Goal: Information Seeking & Learning: Learn about a topic

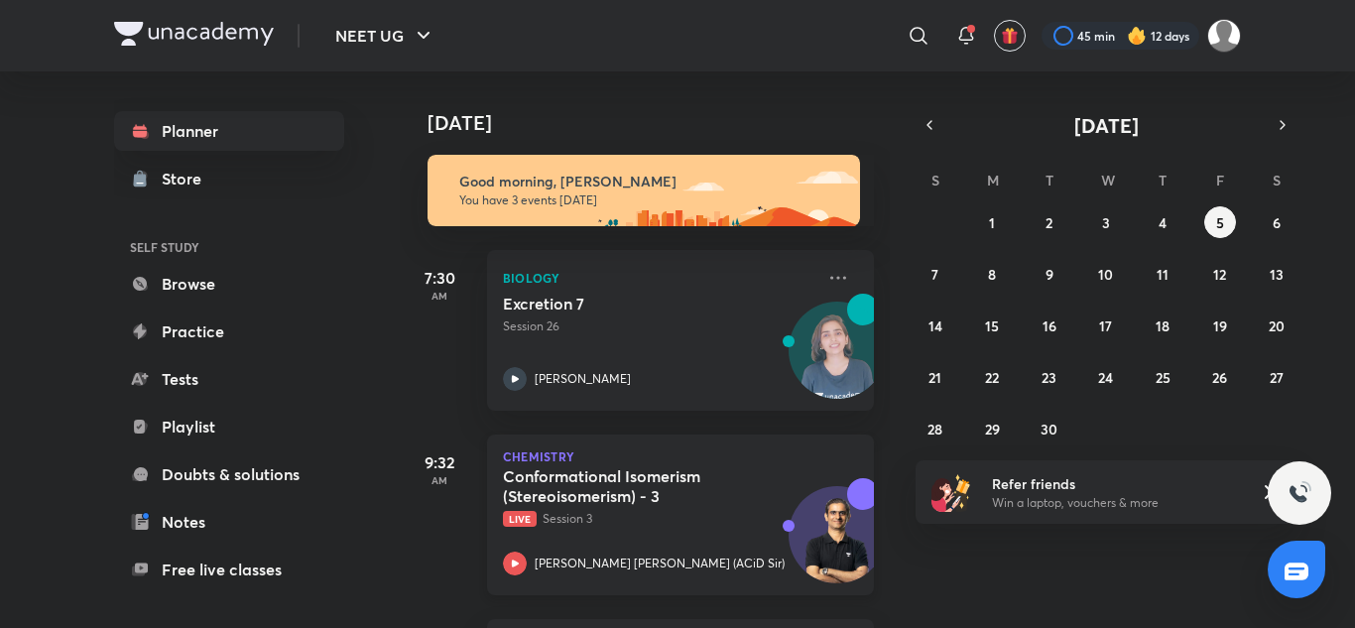
click at [646, 479] on h5 "Conformational Isomerism (Stereoisomerism) - 3" at bounding box center [626, 486] width 247 height 40
